Goal: Find specific page/section: Find specific page/section

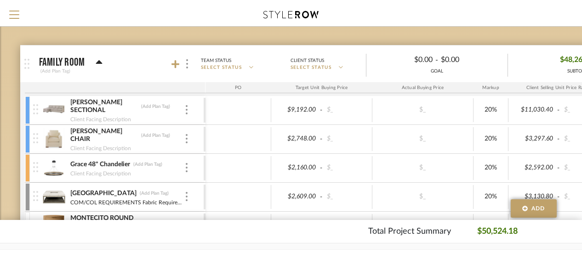
scroll to position [110, 0]
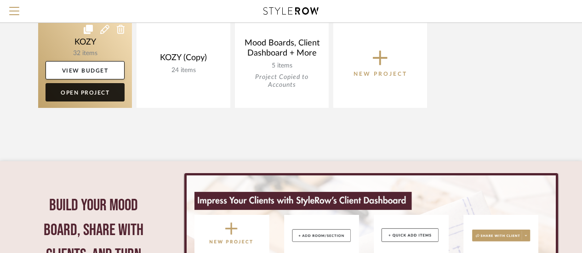
click at [86, 90] on link "Open Project" at bounding box center [85, 92] width 79 height 18
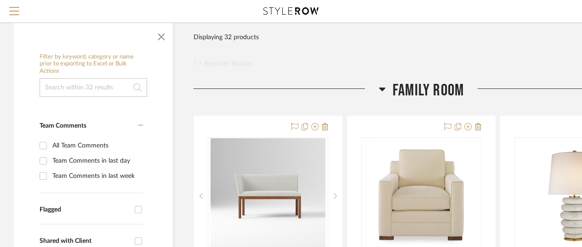
scroll to position [184, 0]
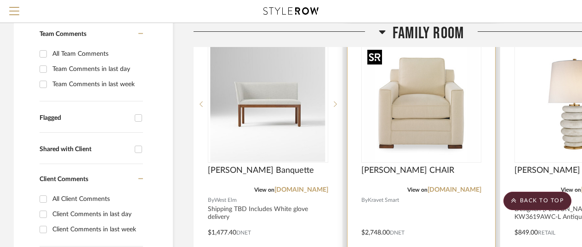
click at [432, 127] on img "0" at bounding box center [421, 103] width 115 height 115
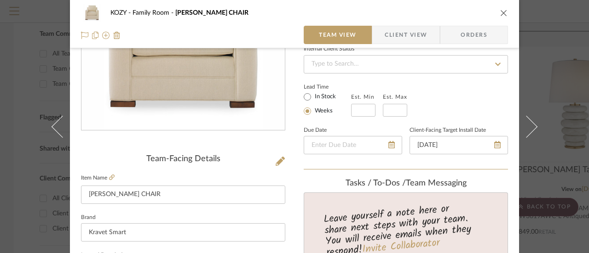
scroll to position [0, 0]
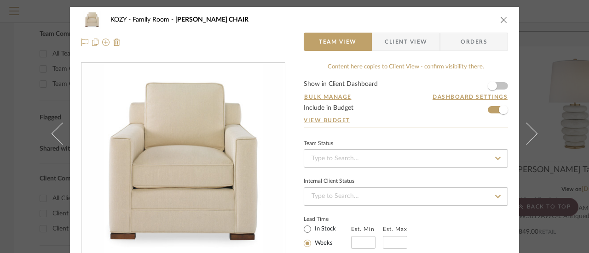
click at [503, 19] on icon "close" at bounding box center [503, 19] width 7 height 7
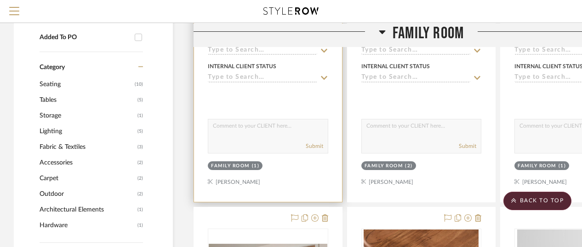
scroll to position [414, 0]
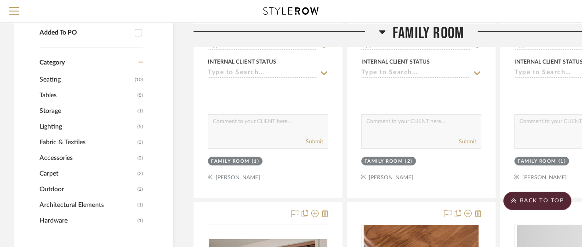
click at [54, 75] on span "Seating" at bounding box center [86, 80] width 93 height 16
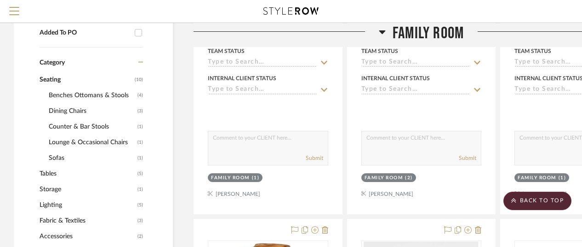
click at [70, 30] on div "Added To PO" at bounding box center [85, 33] width 91 height 8
click at [131, 30] on input "Added To PO" at bounding box center [138, 32] width 15 height 15
checkbox input "true"
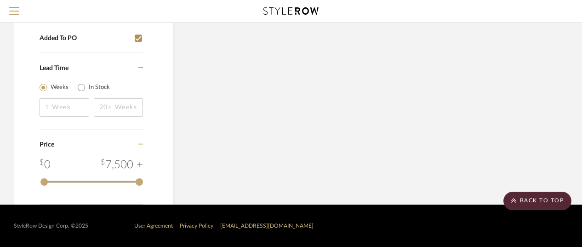
scroll to position [408, 0]
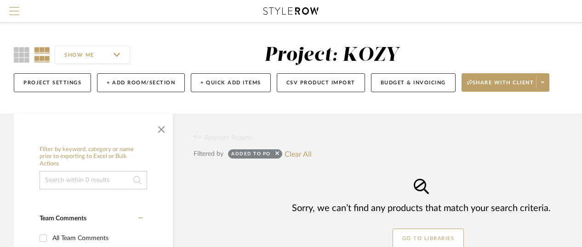
click at [14, 12] on span "Menu" at bounding box center [14, 14] width 10 height 14
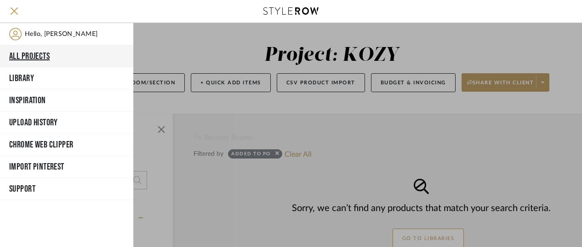
click at [34, 55] on button "All Projects" at bounding box center [66, 56] width 133 height 22
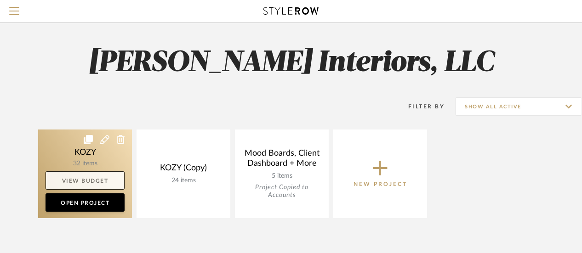
click at [85, 173] on link "View Budget" at bounding box center [85, 181] width 79 height 18
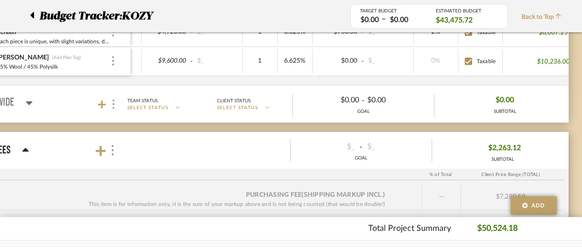
scroll to position [0, 294]
